Goal: Task Accomplishment & Management: Use online tool/utility

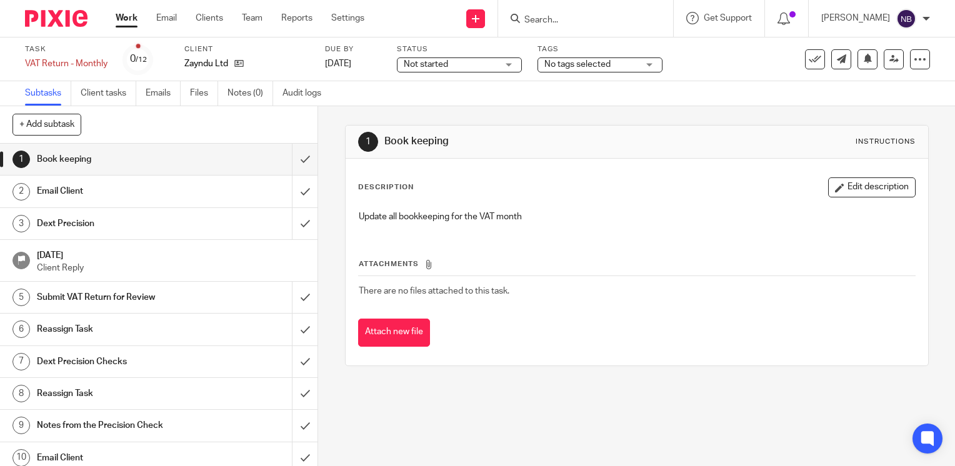
click at [122, 20] on link "Work" at bounding box center [127, 18] width 22 height 12
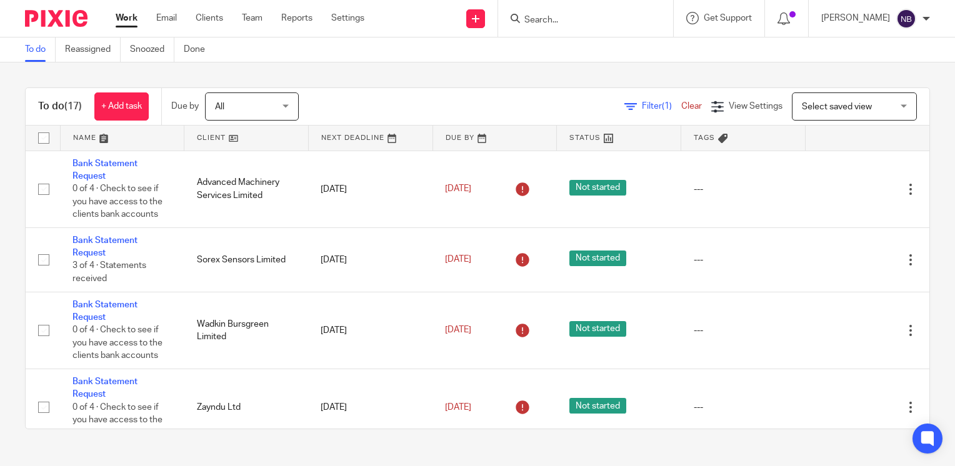
click at [204, 136] on link at bounding box center [246, 138] width 124 height 25
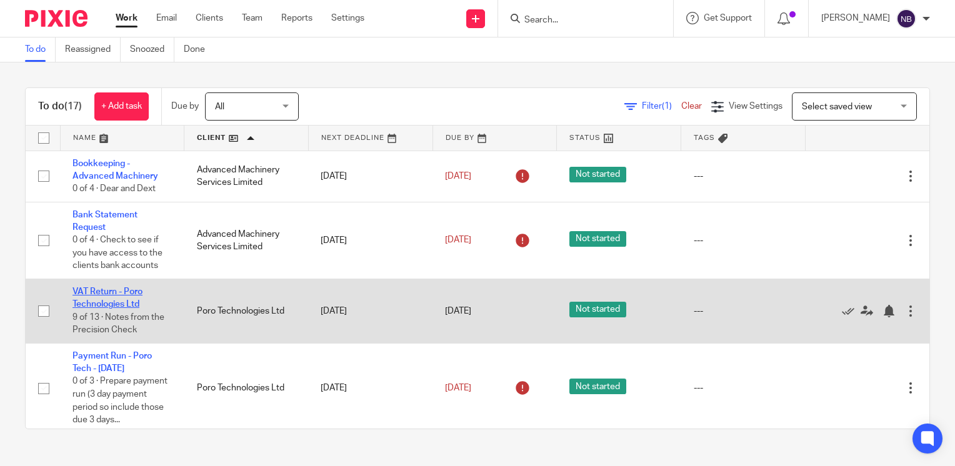
click at [109, 292] on link "VAT Return - Poro Technologies Ltd" at bounding box center [107, 297] width 70 height 21
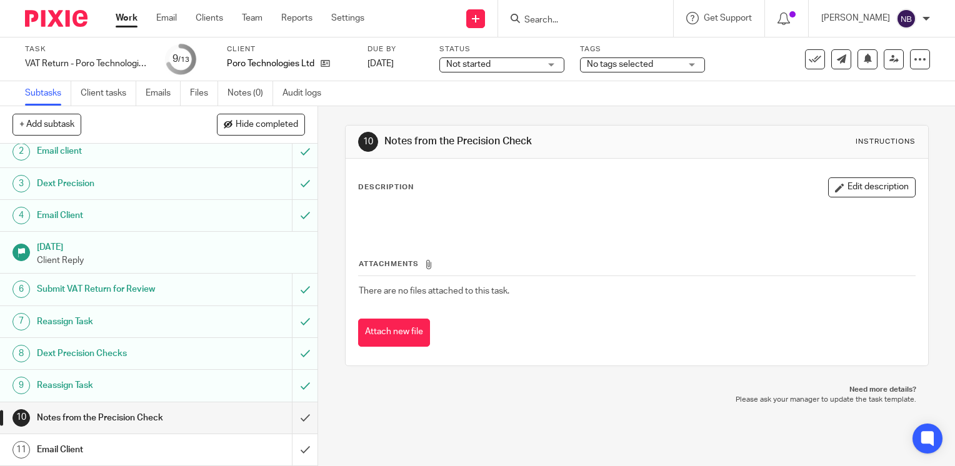
scroll to position [41, 0]
click at [290, 414] on input "submit" at bounding box center [158, 416] width 317 height 31
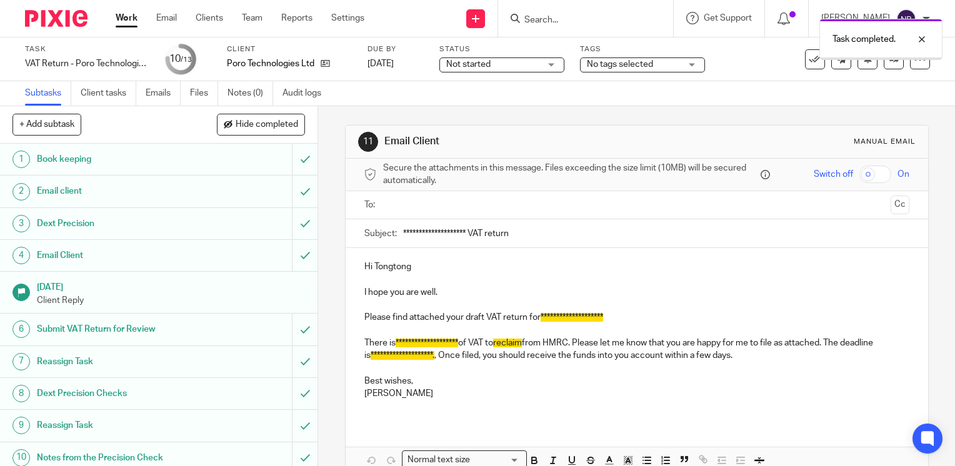
scroll to position [102, 0]
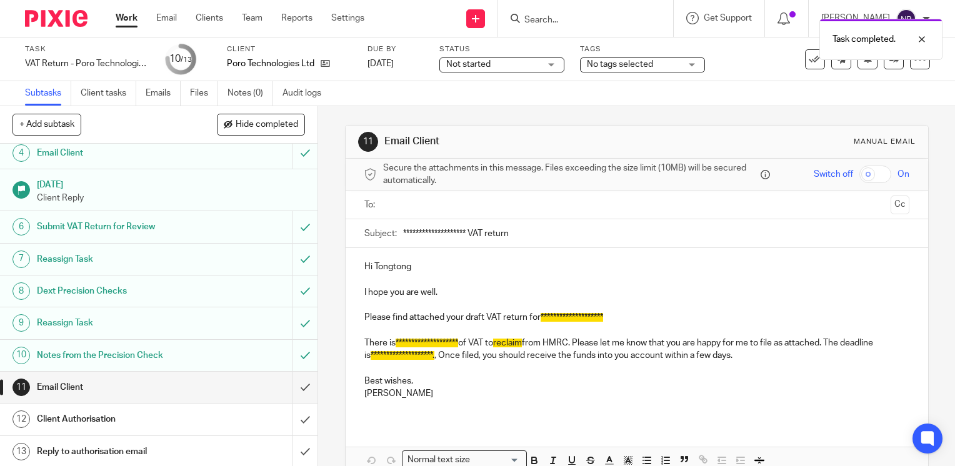
drag, startPoint x: 467, startPoint y: 232, endPoint x: 378, endPoint y: 229, distance: 89.4
click at [378, 229] on div "**********" at bounding box center [636, 233] width 545 height 28
type input "August VAT return"
click at [535, 319] on p "**********" at bounding box center [636, 317] width 545 height 12
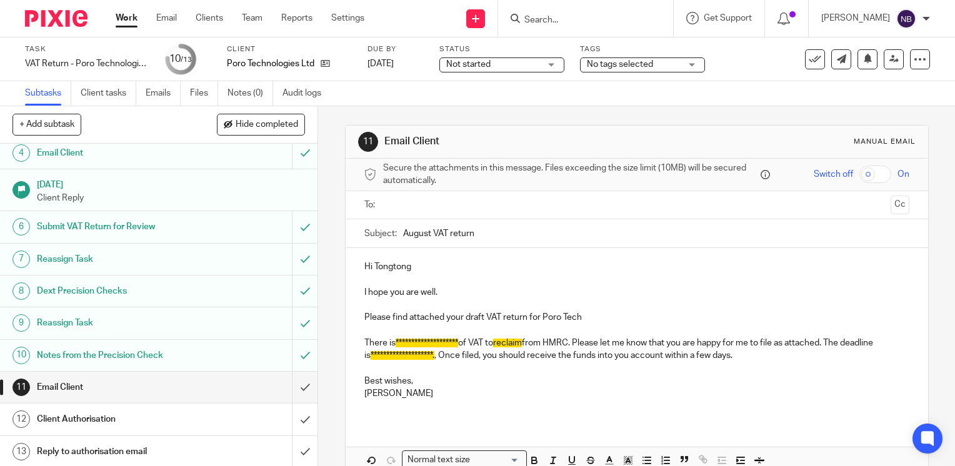
click at [390, 344] on p "**********" at bounding box center [636, 350] width 545 height 26
click at [867, 342] on p "**********" at bounding box center [636, 350] width 545 height 26
click at [406, 202] on input "text" at bounding box center [635, 205] width 497 height 14
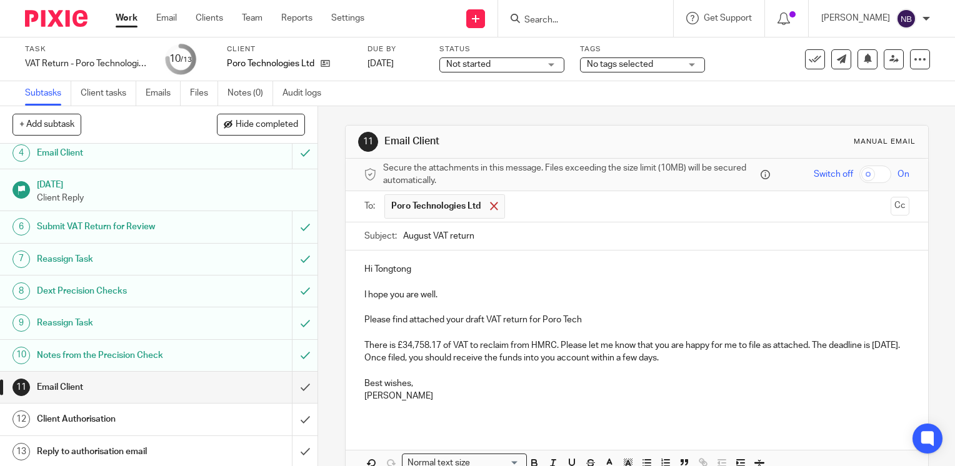
click at [490, 206] on span at bounding box center [494, 206] width 8 height 8
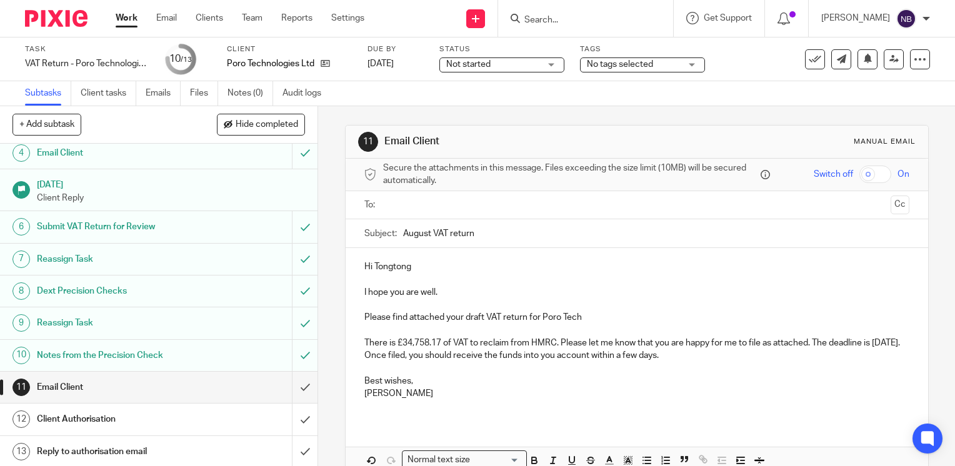
click at [490, 206] on input "text" at bounding box center [635, 205] width 497 height 14
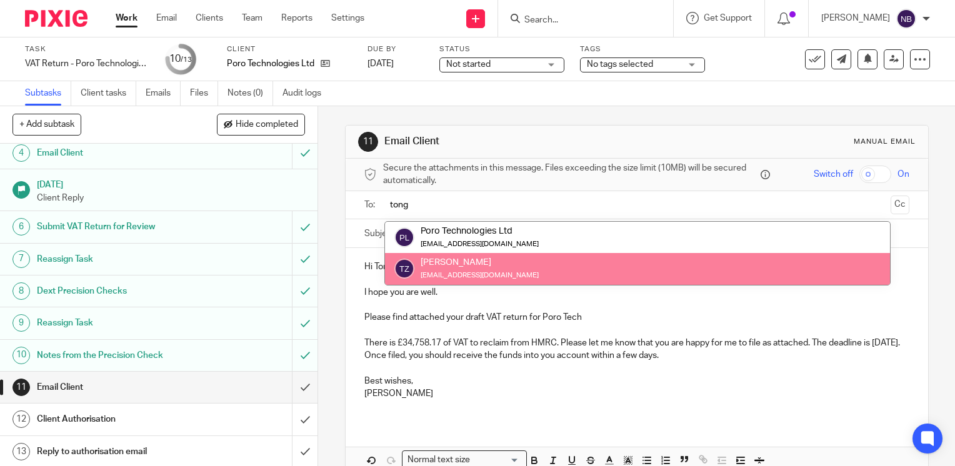
type input "tong"
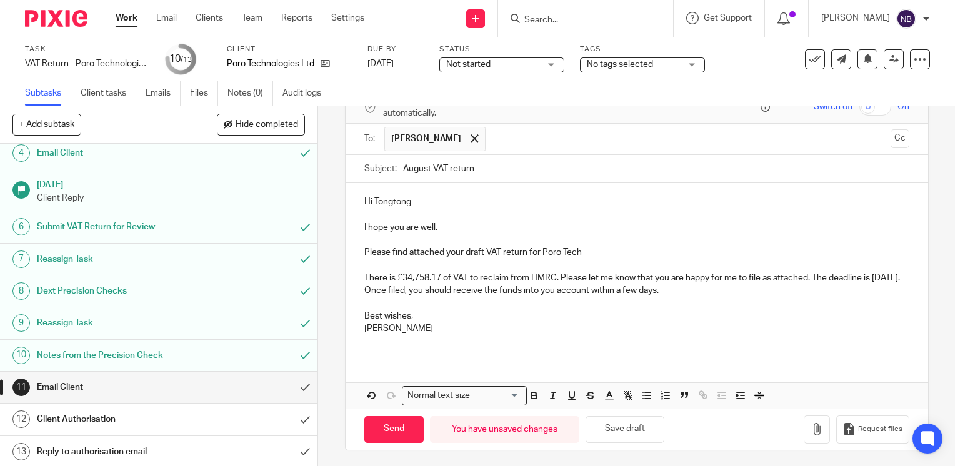
scroll to position [68, 0]
click at [810, 422] on icon "button" at bounding box center [816, 428] width 12 height 12
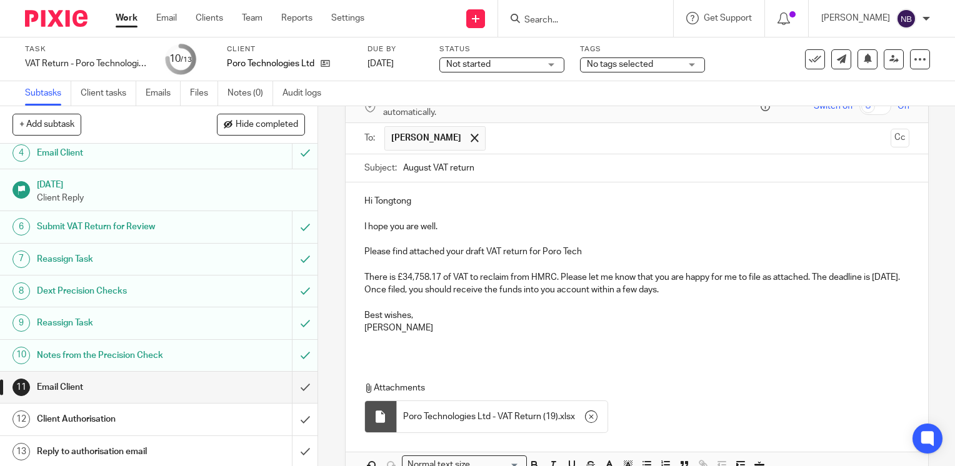
click at [395, 286] on p "There is £34,758.17 of VAT to reclaim from HMRC. Please let me know that you ar…" at bounding box center [636, 284] width 545 height 26
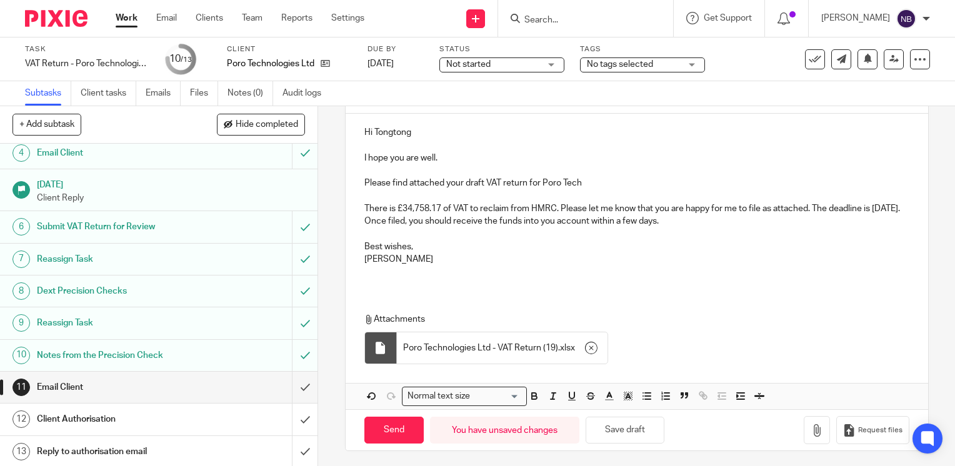
scroll to position [138, 0]
click at [392, 429] on input "Send" at bounding box center [393, 428] width 59 height 27
type input "Sent"
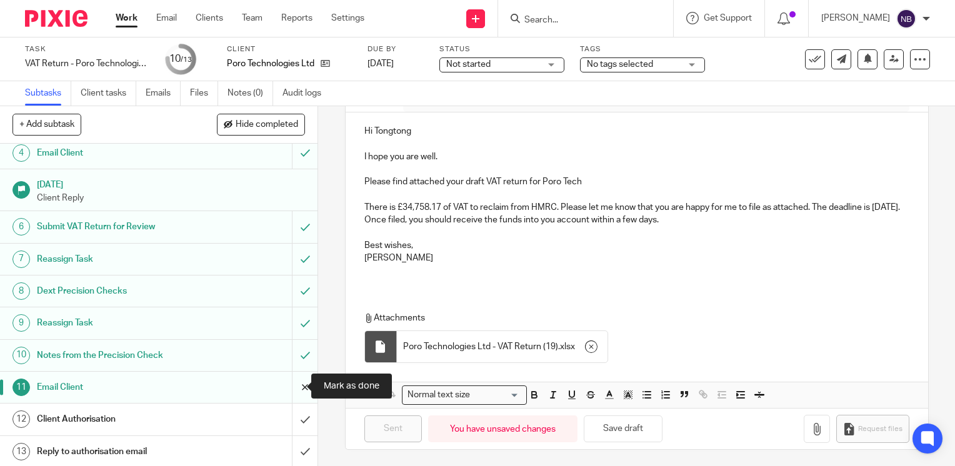
click at [295, 390] on input "submit" at bounding box center [158, 387] width 317 height 31
